Goal: Find specific page/section: Find specific page/section

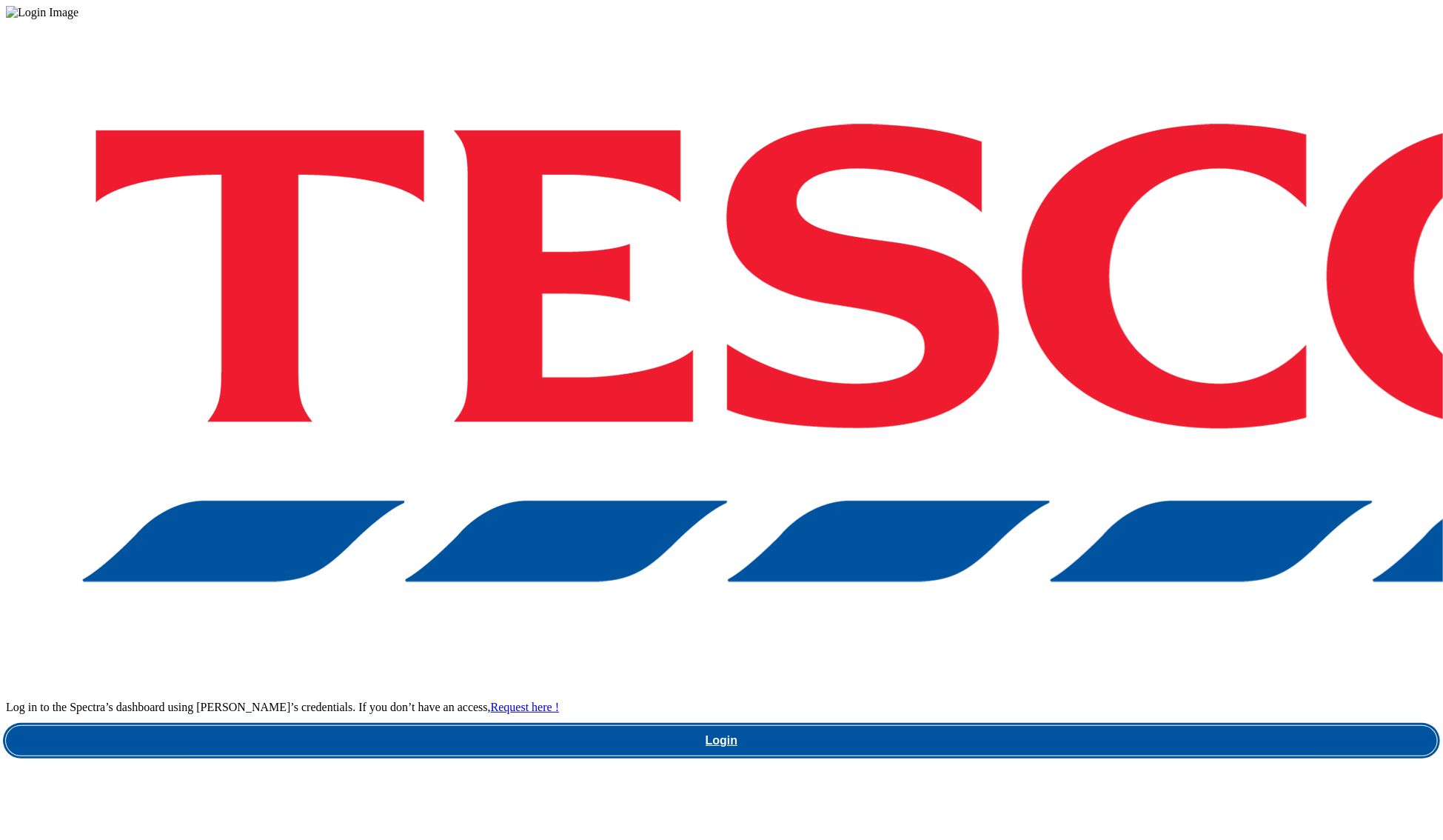
click at [1089, 726] on link "Login" at bounding box center [721, 741] width 1431 height 30
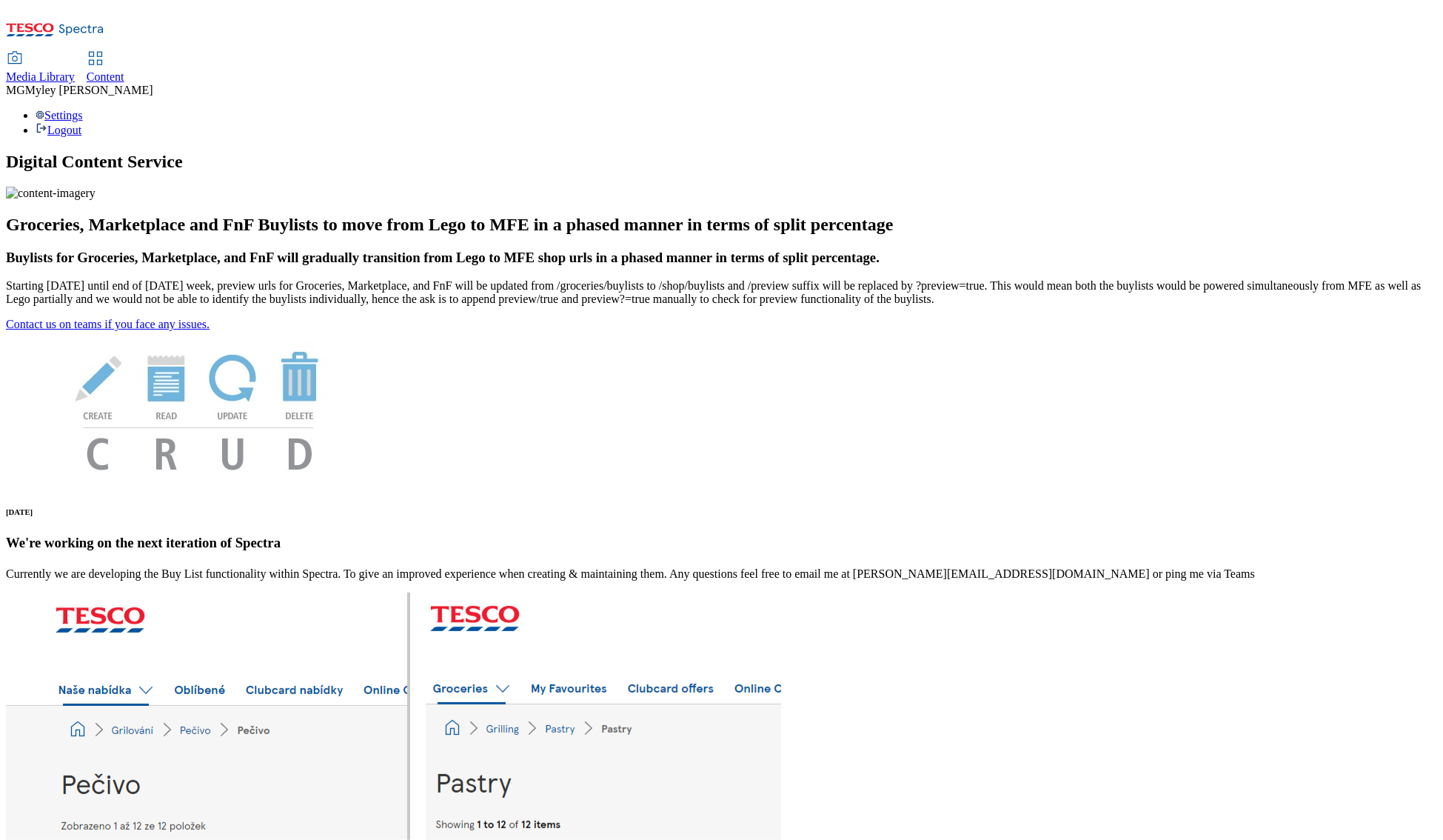
click at [75, 70] on div "Media Library" at bounding box center [40, 77] width 69 height 13
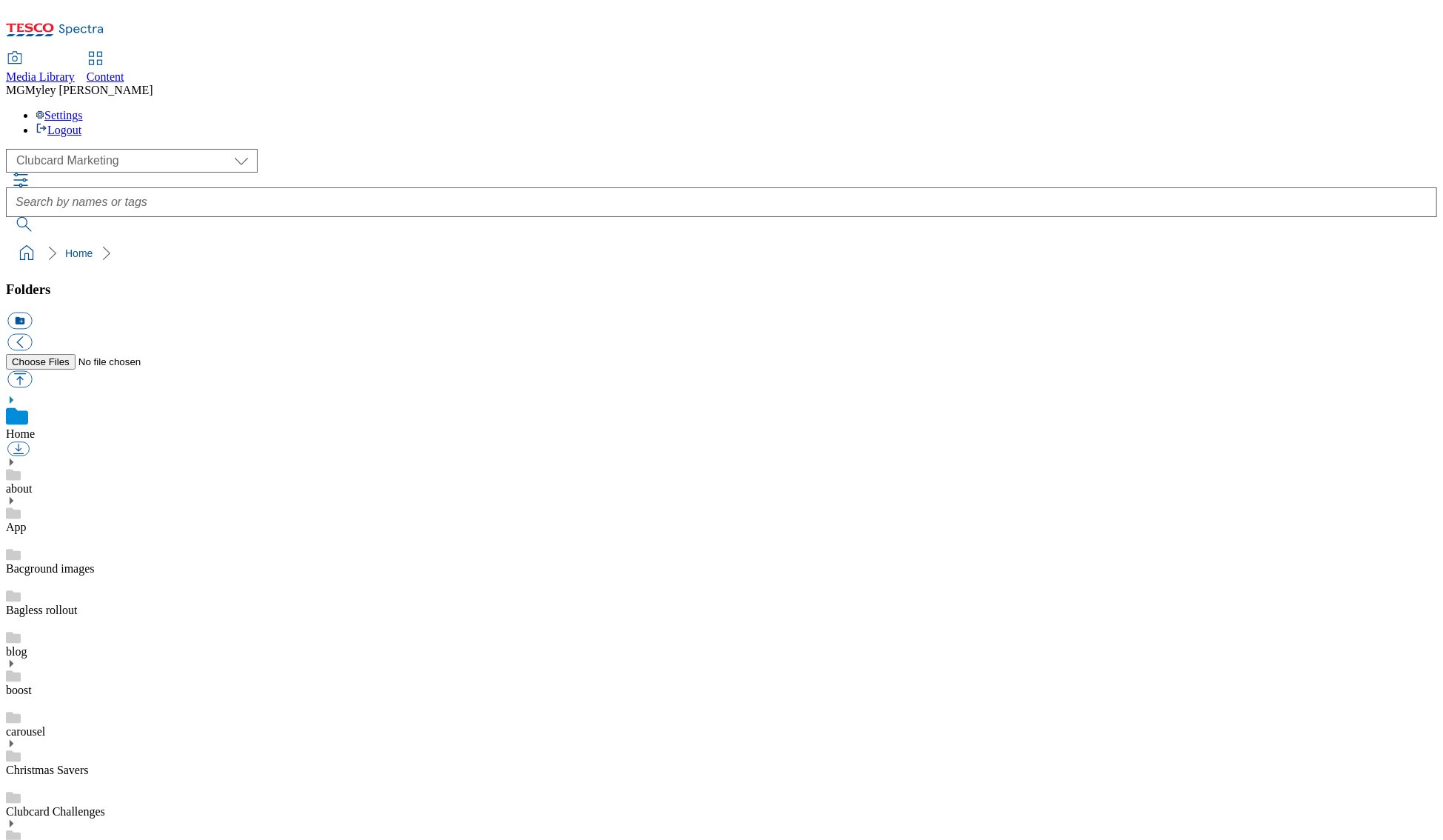
scroll to position [1, 0]
click at [88, 149] on select "Clubcard Marketing Dotcom UK GHS Marketing UK GHS ROI iGHS Marketing CE MCA CZ …" at bounding box center [131, 160] width 252 height 24
select select "flare-ghs-mktg"
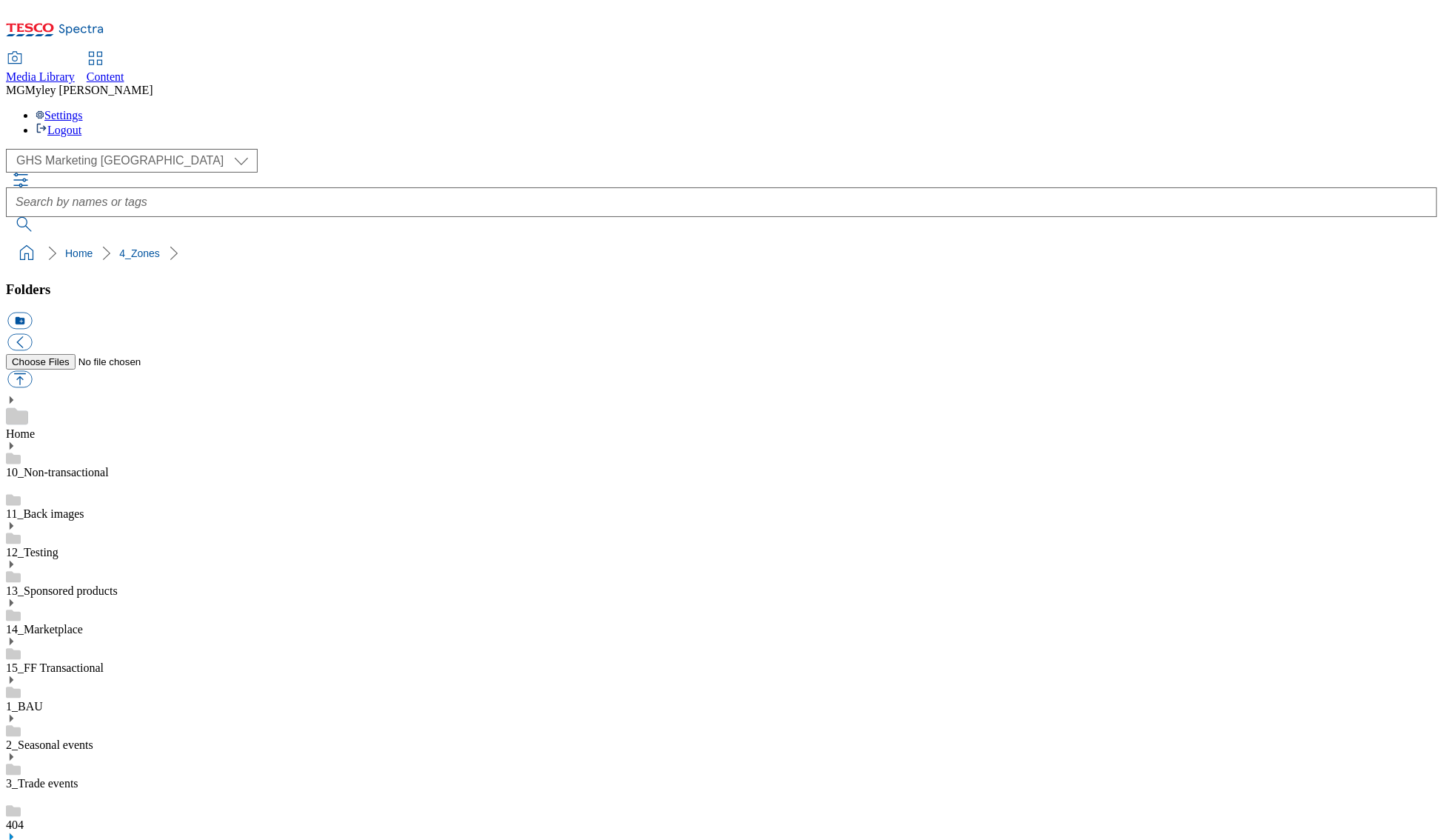
click at [83, 623] on link "14_Marketplace" at bounding box center [44, 629] width 77 height 12
click at [88, 395] on div "Home" at bounding box center [721, 418] width 1431 height 46
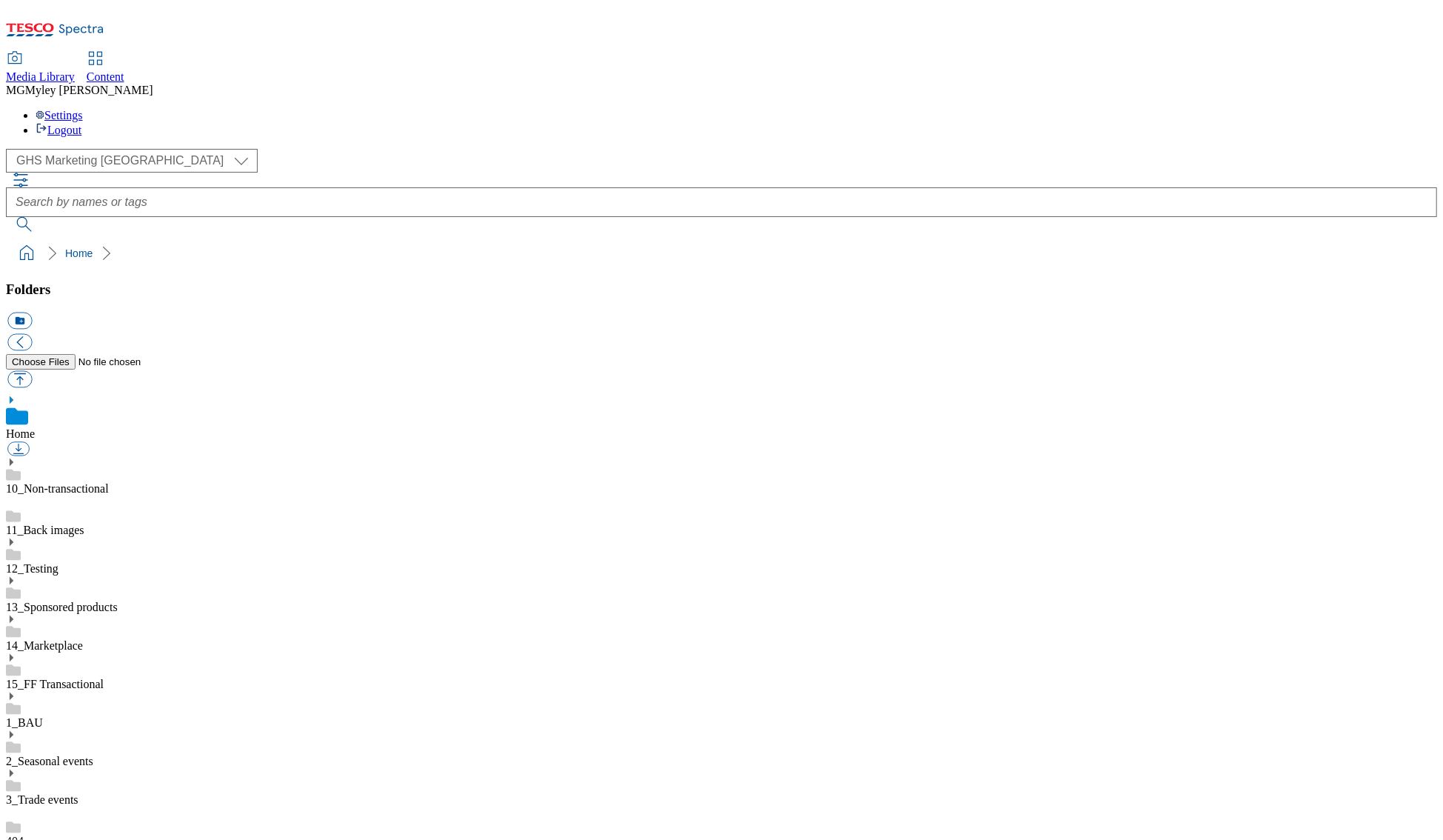
scroll to position [693, 0]
